Goal: Information Seeking & Learning: Learn about a topic

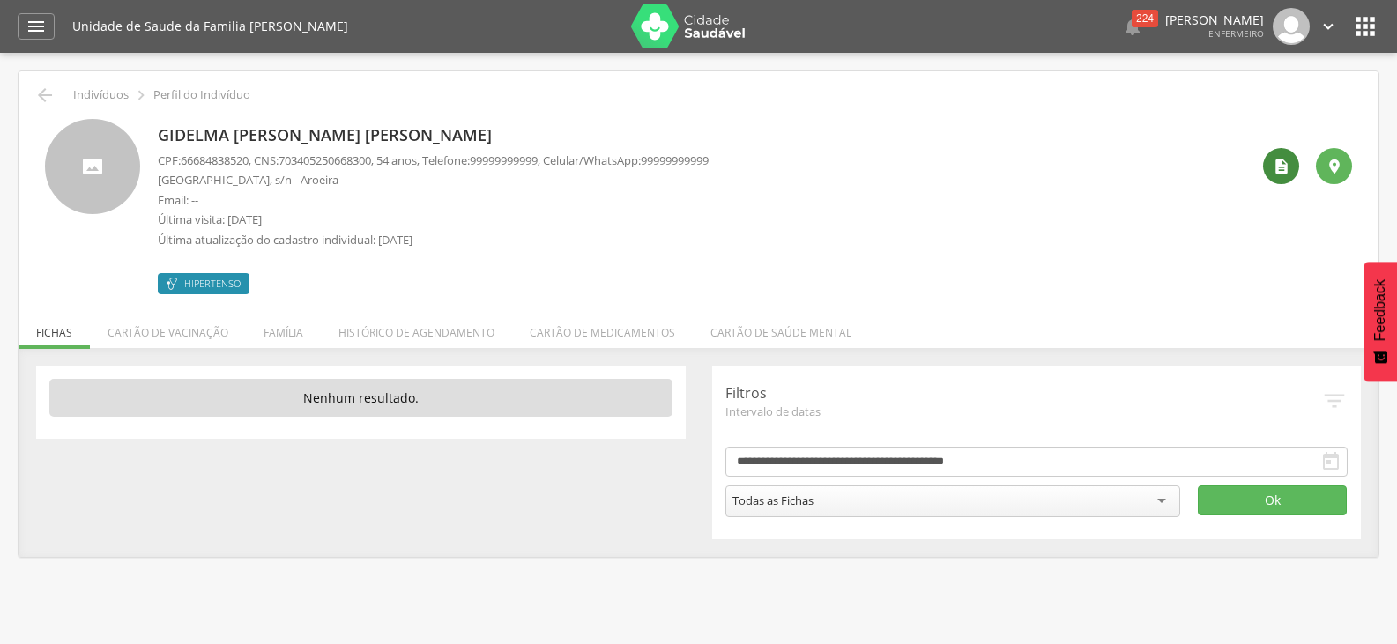
click at [1273, 162] on icon "" at bounding box center [1282, 167] width 18 height 18
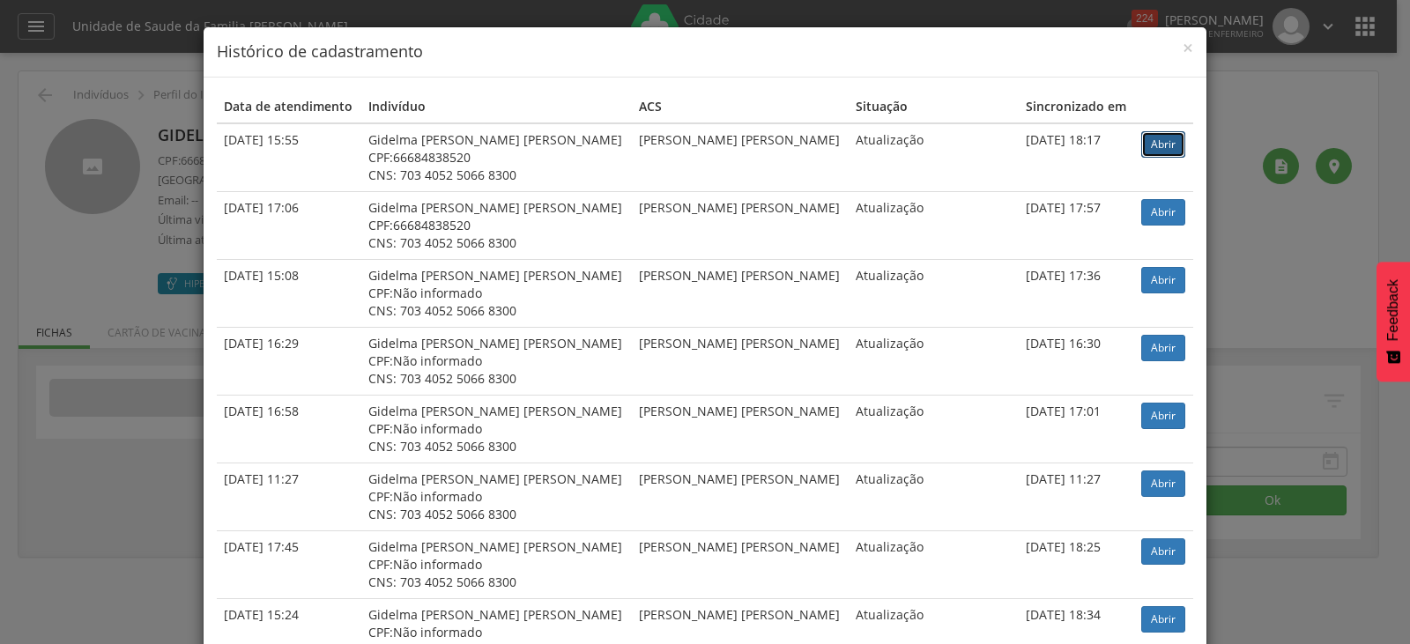
click at [1157, 145] on link "Abrir" at bounding box center [1163, 144] width 44 height 26
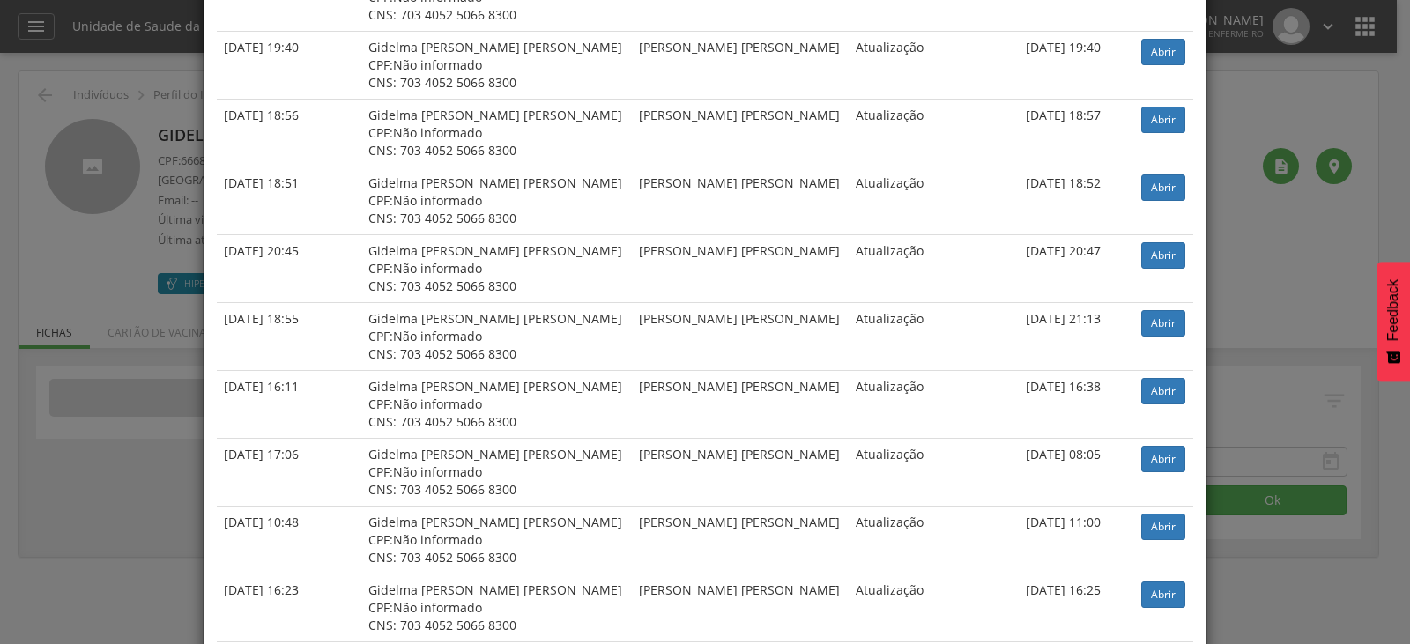
scroll to position [2727, 0]
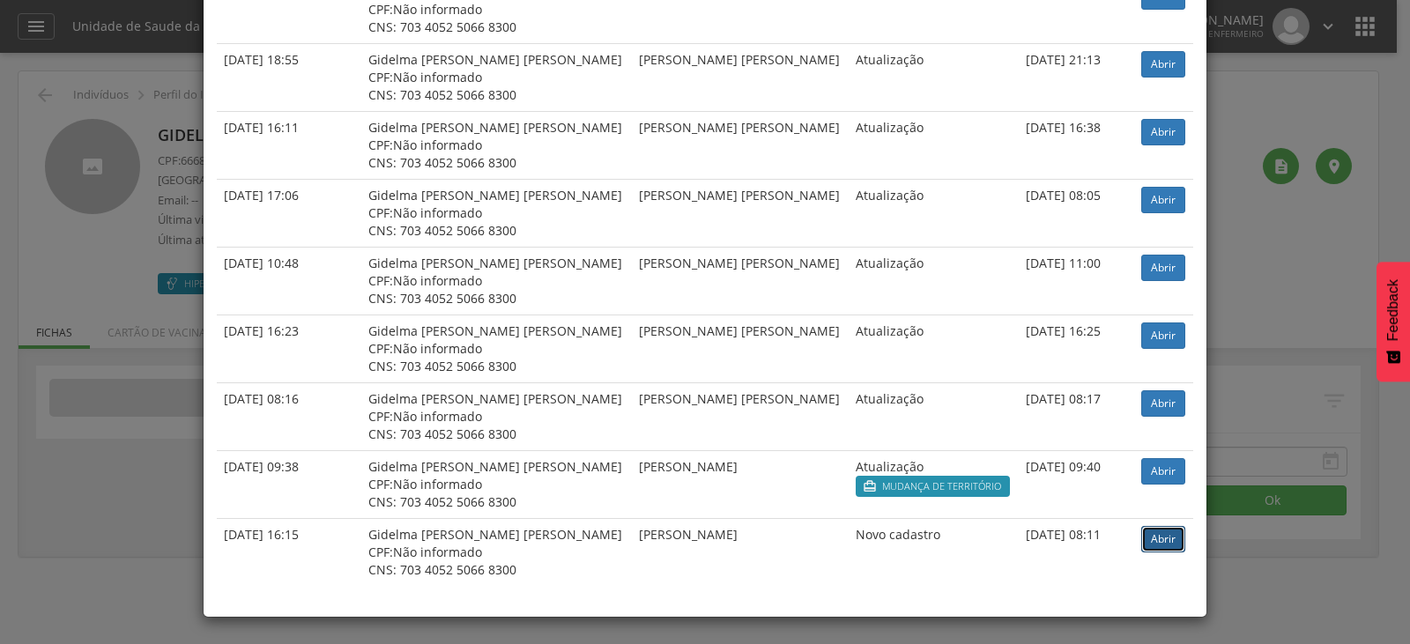
click at [1150, 534] on link "Abrir" at bounding box center [1163, 539] width 44 height 26
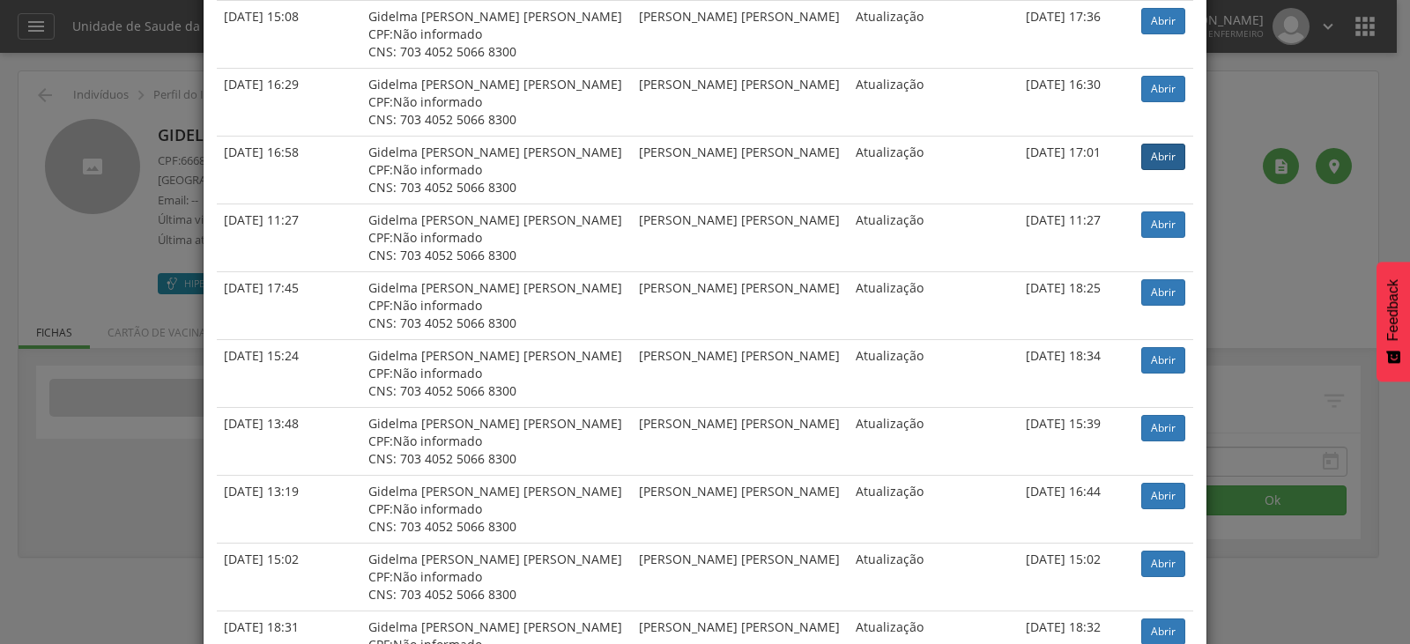
scroll to position [0, 0]
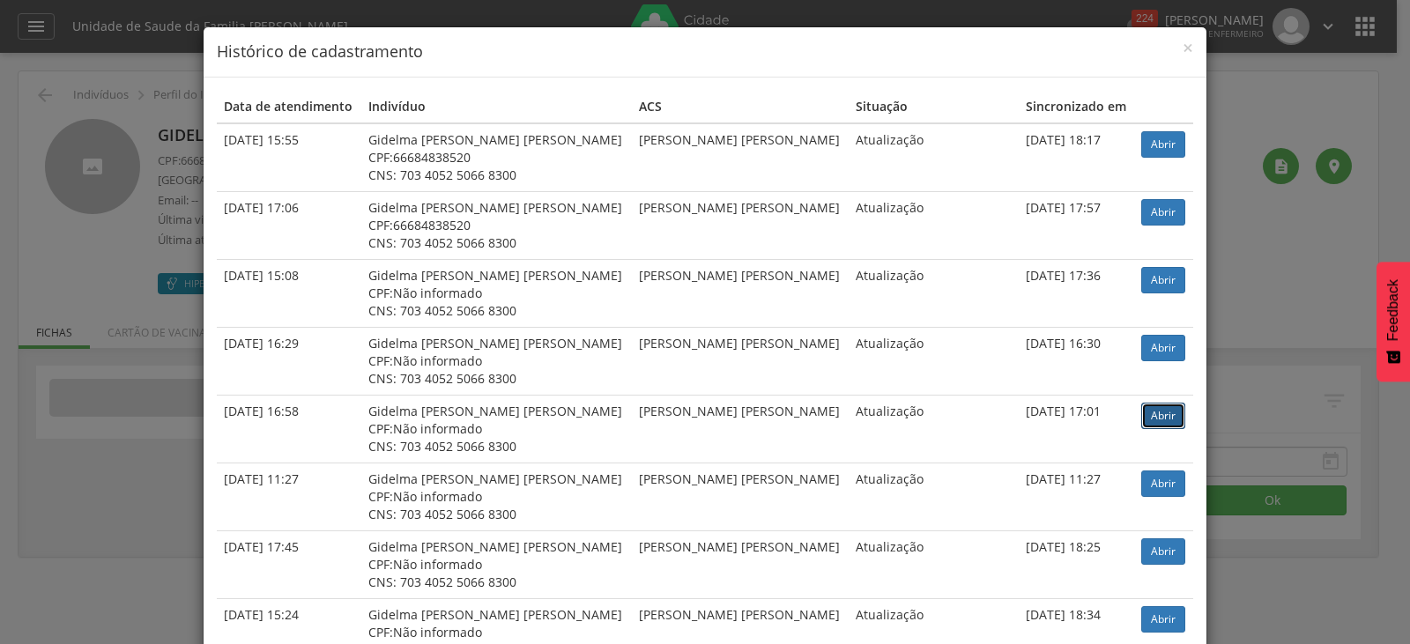
click at [1147, 417] on link "Abrir" at bounding box center [1163, 416] width 44 height 26
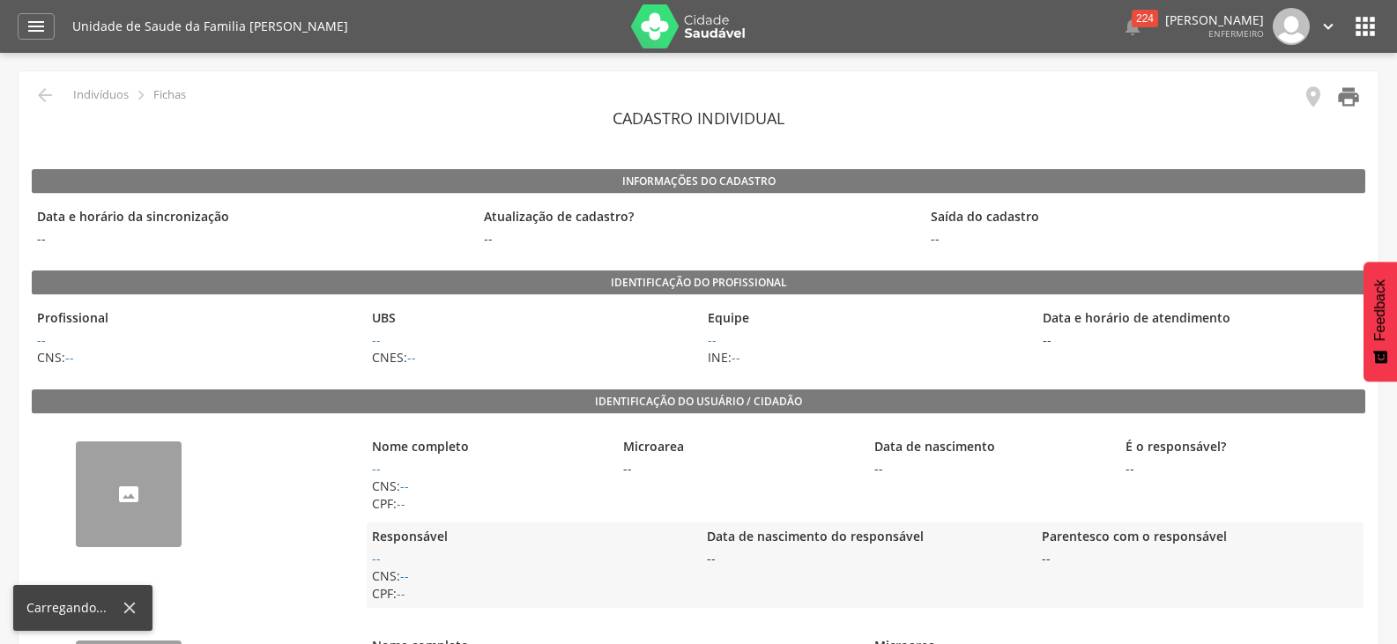
click at [1341, 100] on icon "" at bounding box center [1348, 97] width 25 height 25
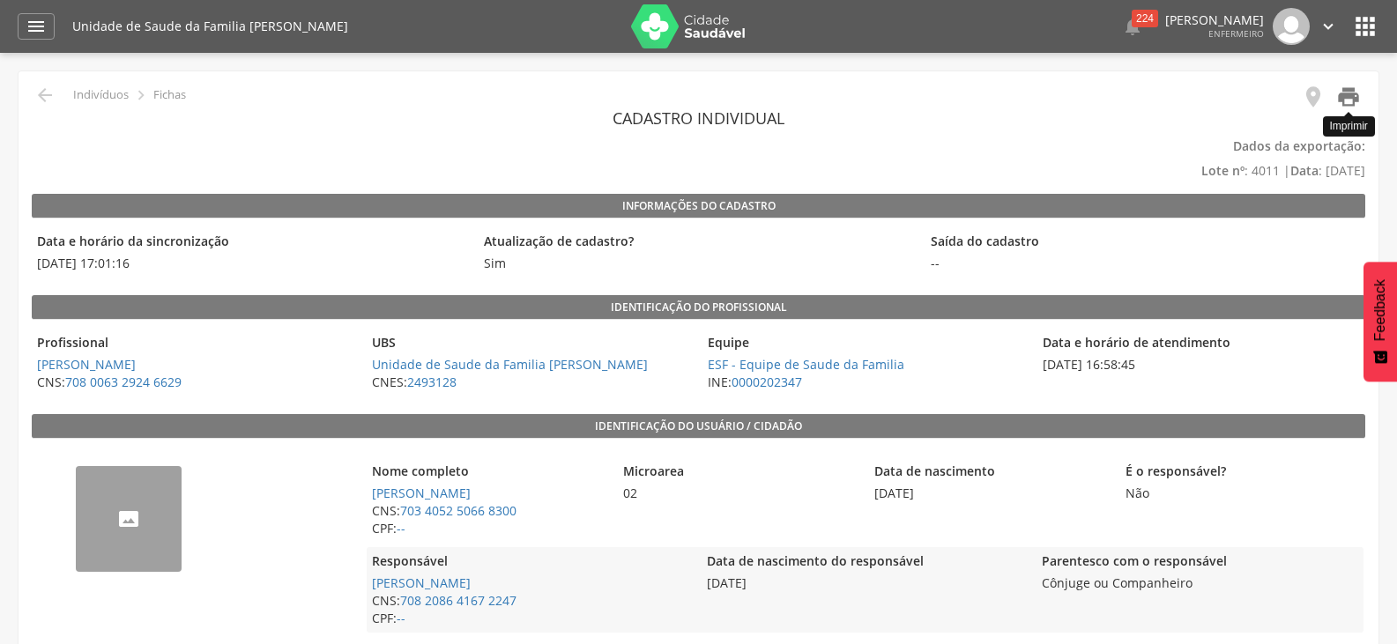
click at [1348, 97] on icon "" at bounding box center [1348, 97] width 25 height 25
click at [1334, 95] on link "" at bounding box center [1343, 99] width 35 height 29
click at [1341, 95] on icon "" at bounding box center [1348, 97] width 25 height 25
